Goal: Obtain resource: Download file/media

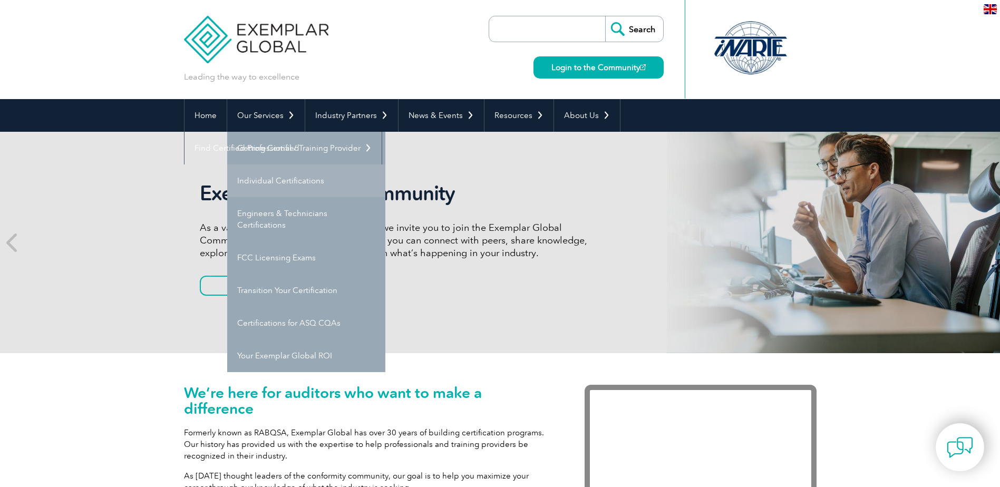
click at [263, 178] on link "Individual Certifications" at bounding box center [306, 180] width 158 height 33
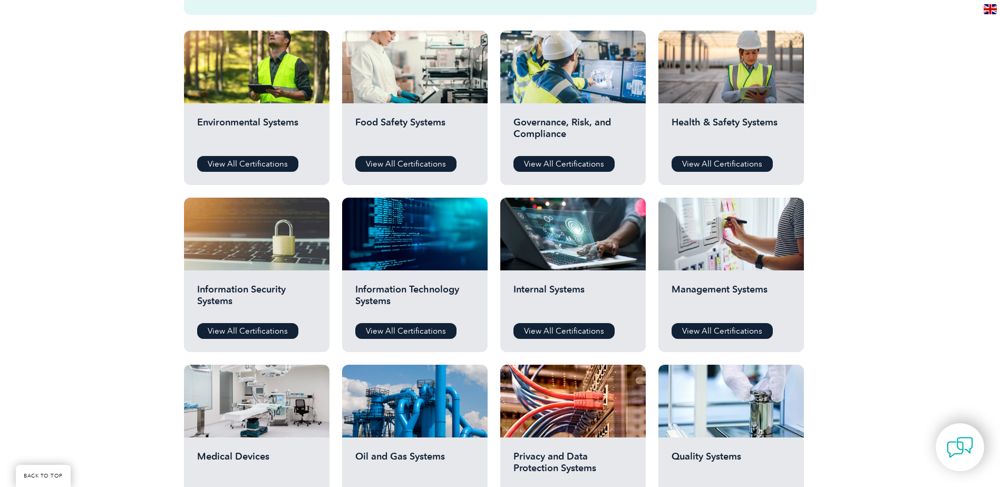
scroll to position [422, 0]
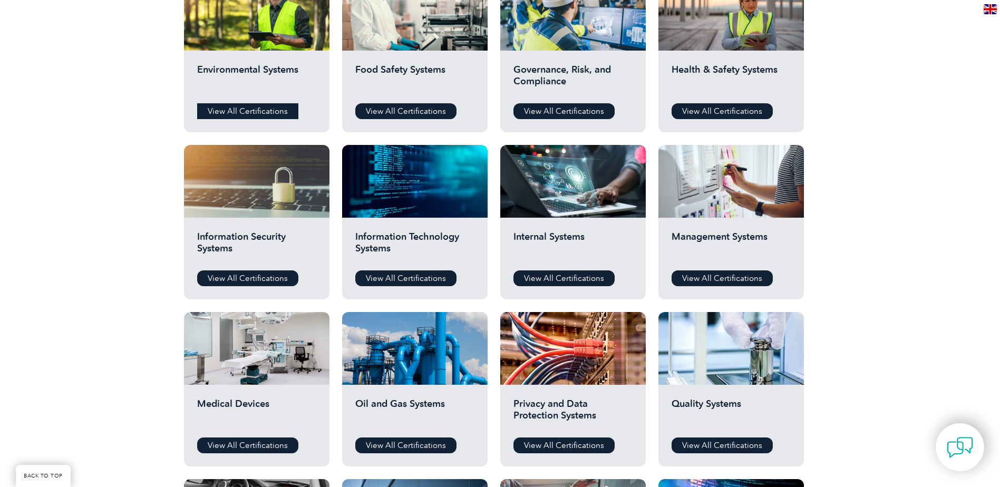
click at [246, 112] on link "View All Certifications" at bounding box center [247, 111] width 101 height 16
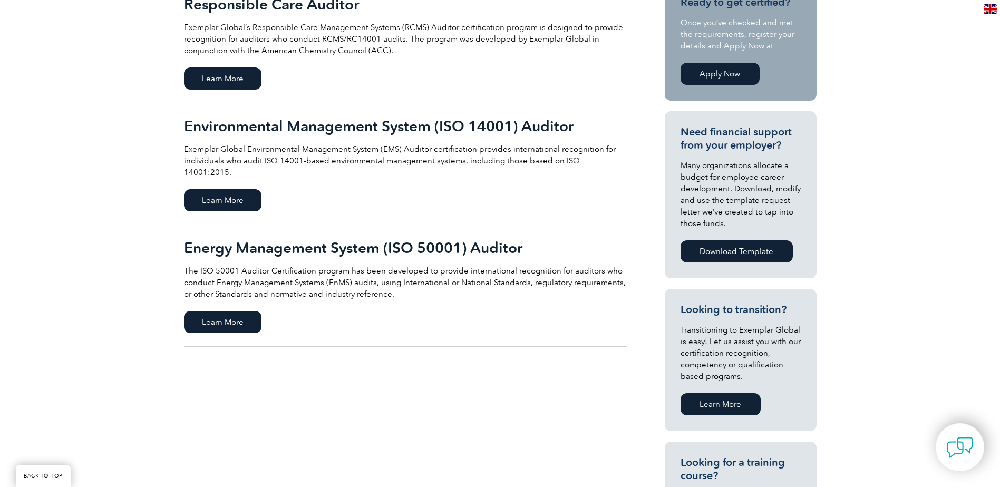
scroll to position [211, 0]
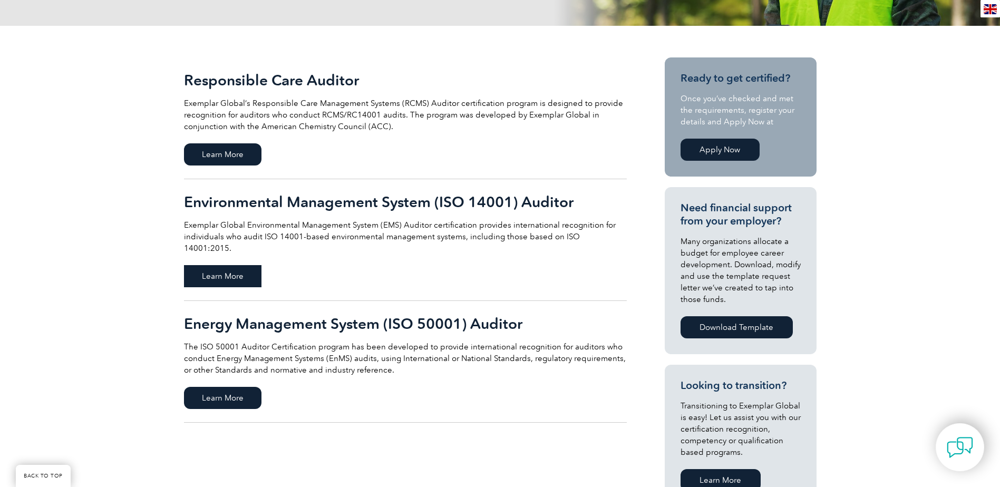
click at [219, 265] on span "Learn More" at bounding box center [222, 276] width 77 height 22
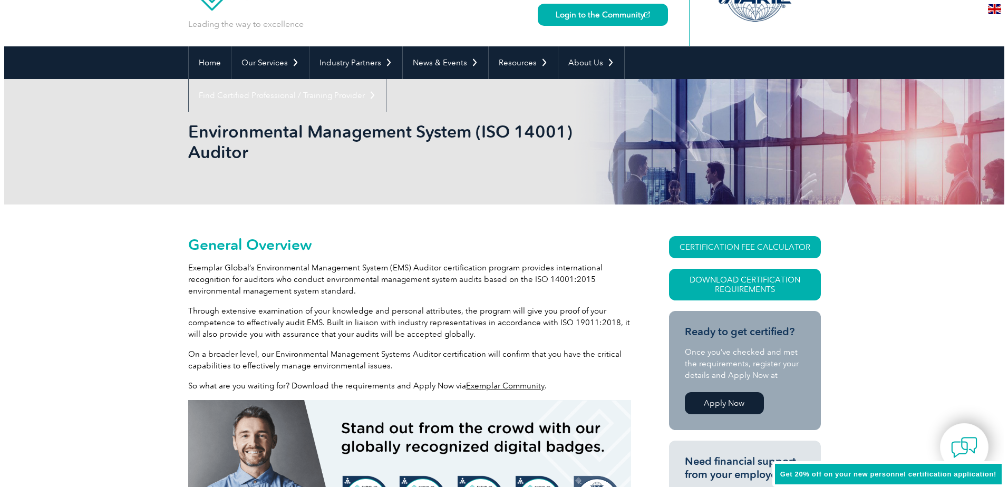
scroll to position [105, 0]
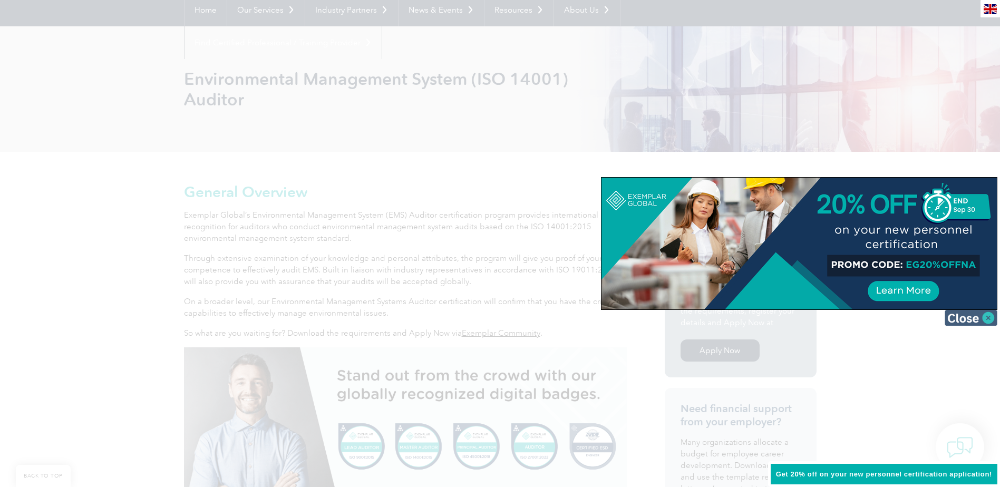
click at [985, 316] on img at bounding box center [970, 318] width 53 height 16
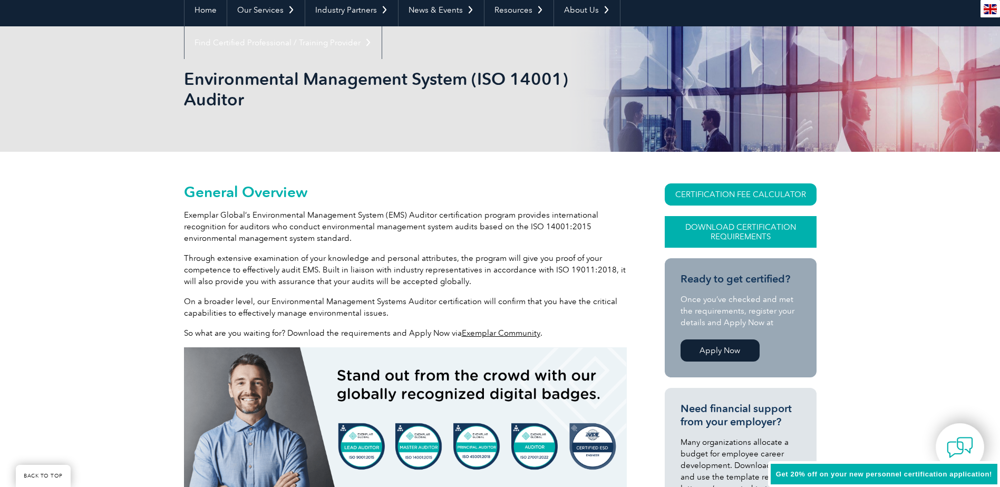
click at [730, 231] on link "Download Certification Requirements" at bounding box center [741, 232] width 152 height 32
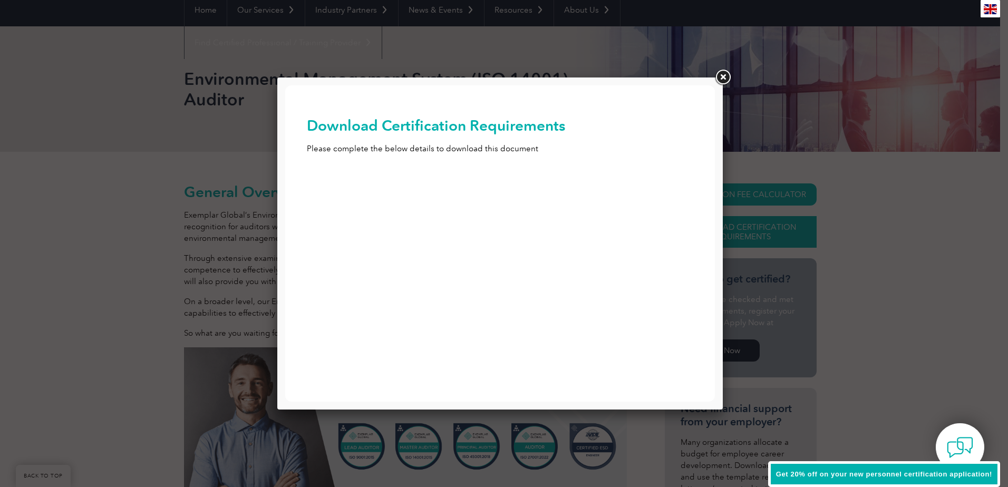
scroll to position [0, 0]
click at [328, 184] on input "First Name (Required)" at bounding box center [500, 189] width 387 height 19
type input "Lauren"
type input "Besser"
click at [339, 274] on input "lbesser" at bounding box center [500, 277] width 387 height 19
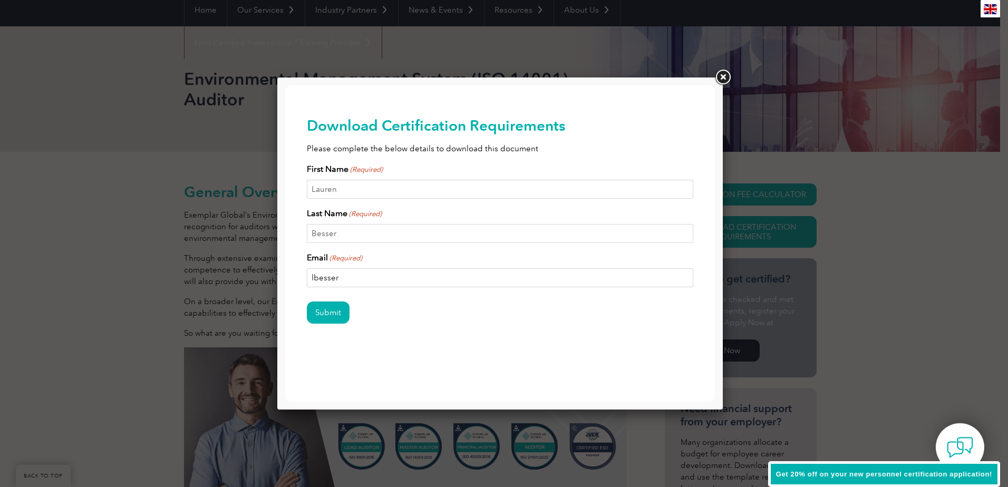
click at [340, 276] on input "lbesser" at bounding box center [500, 277] width 387 height 19
type input "lbesser@gsi-net.com"
click at [332, 311] on input "Submit" at bounding box center [328, 312] width 43 height 22
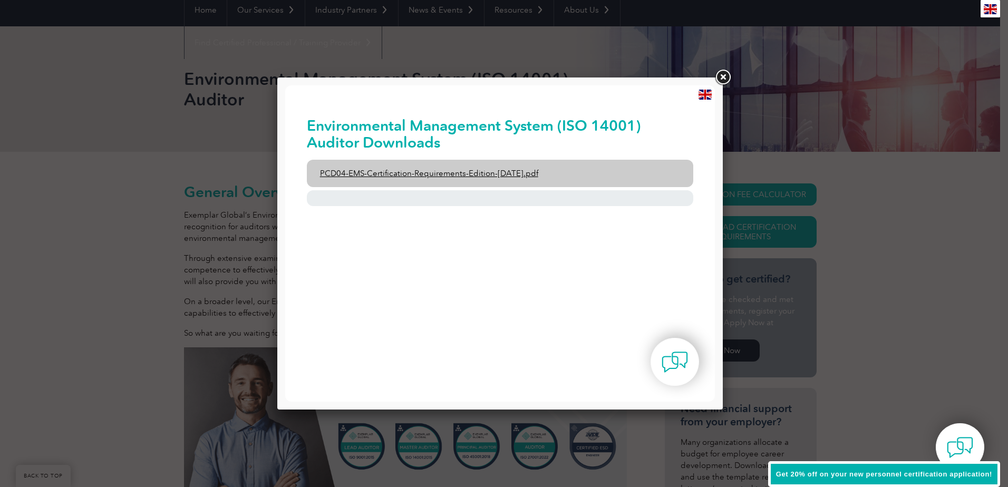
click at [394, 174] on link "PCD04-EMS-Certification-Requirements-Edition-2-April-2022.pdf" at bounding box center [500, 173] width 387 height 27
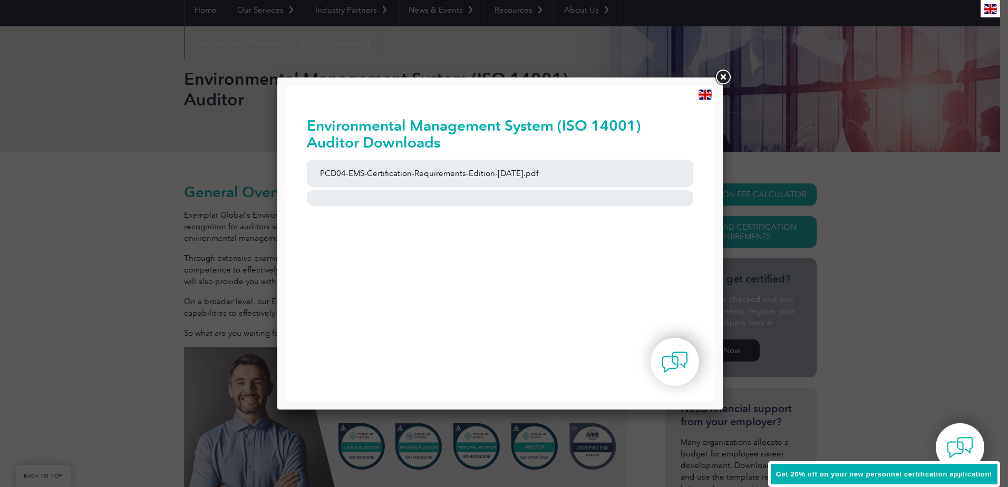
click at [722, 77] on link at bounding box center [722, 77] width 19 height 19
